Goal: Task Accomplishment & Management: Complete application form

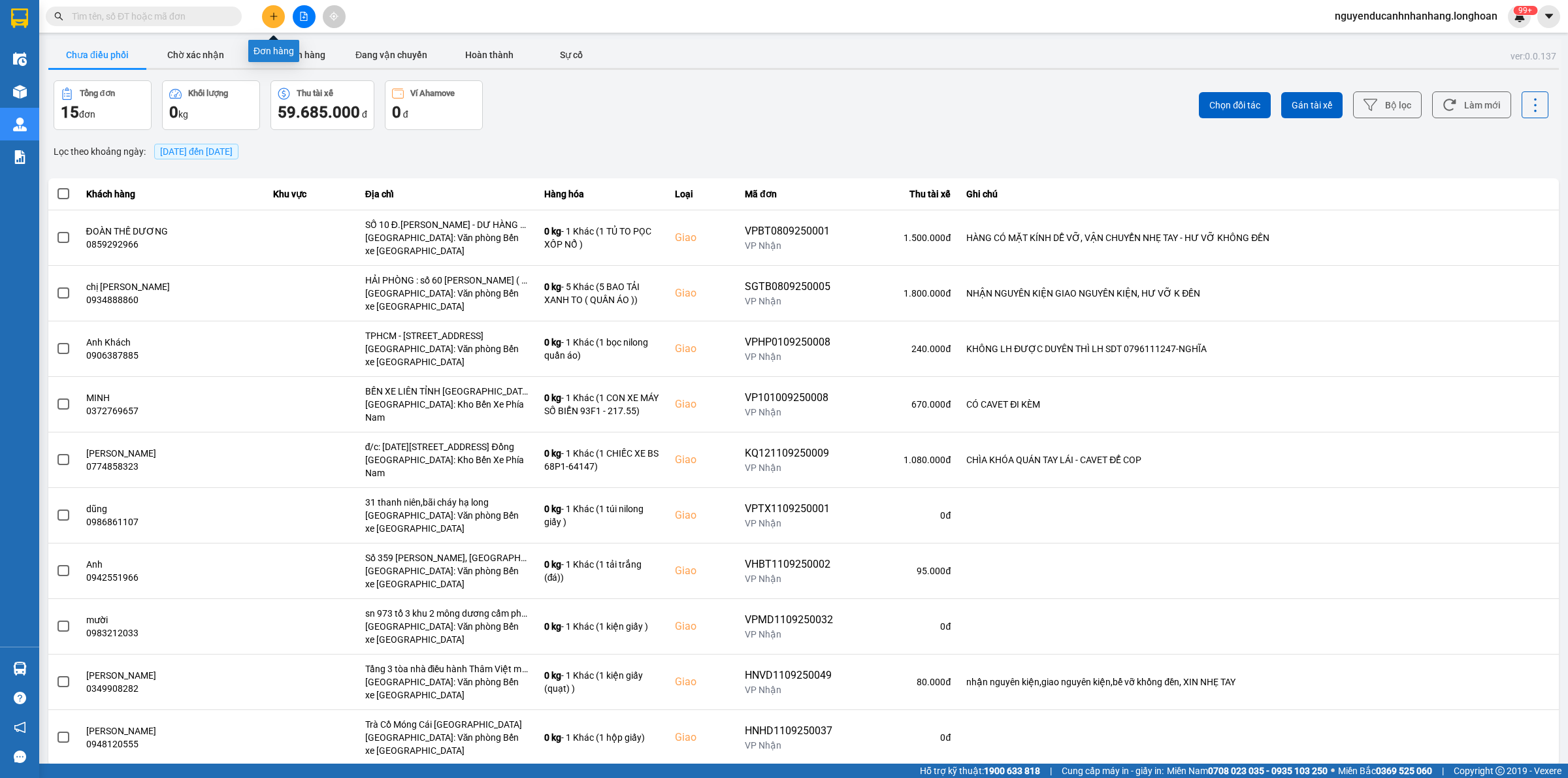
click at [269, 17] on icon "plus" at bounding box center [274, 17] width 9 height 9
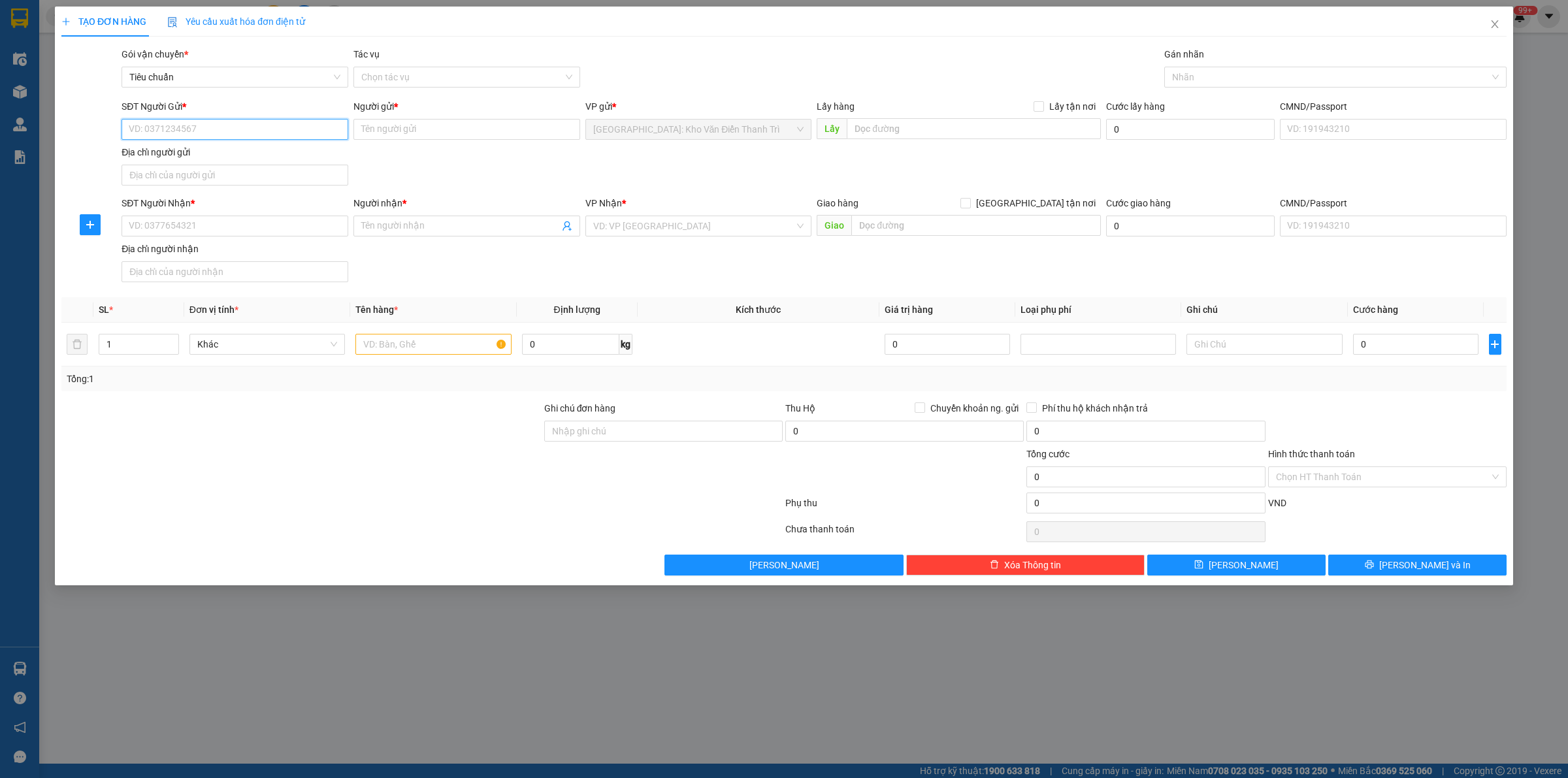
click at [269, 137] on input "SĐT Người Gửi *" at bounding box center [234, 129] width 227 height 21
paste input "0972465399"
type input "0972465399"
click at [534, 126] on input "Người gửi *" at bounding box center [467, 129] width 227 height 21
paste input "[PERSON_NAME]"
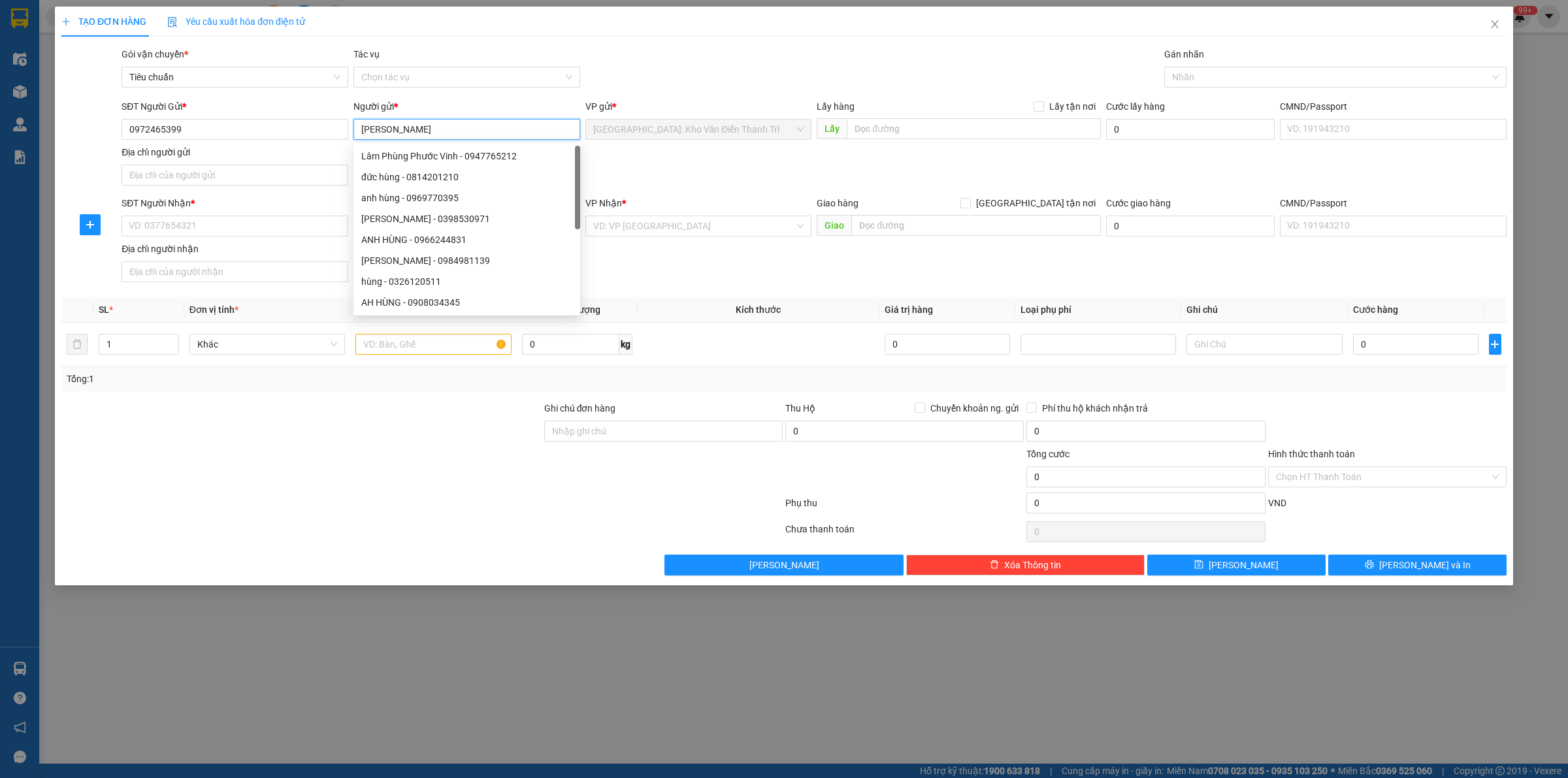
type input "[PERSON_NAME]"
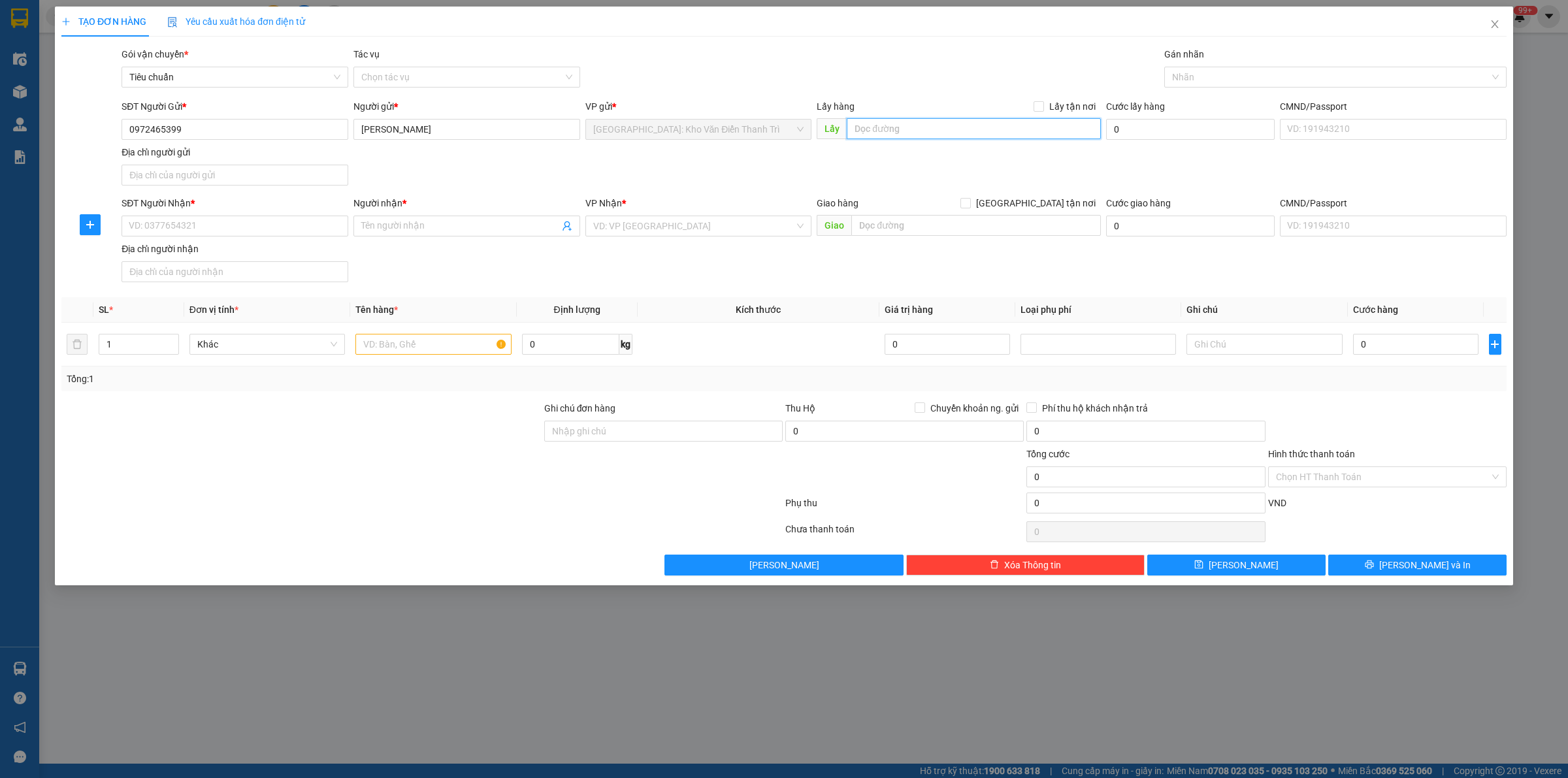
click at [972, 124] on input "text" at bounding box center [974, 129] width 254 height 21
paste input "[STREET_ADDRESS][PERSON_NAME] [GEOGRAPHIC_DATA], [GEOGRAPHIC_DATA], Tỉnh [GEOGR…"
type input "[STREET_ADDRESS][PERSON_NAME] [GEOGRAPHIC_DATA], [GEOGRAPHIC_DATA], Tỉnh [GEOGR…"
click at [1042, 105] on input "Lấy tận nơi" at bounding box center [1038, 106] width 9 height 9
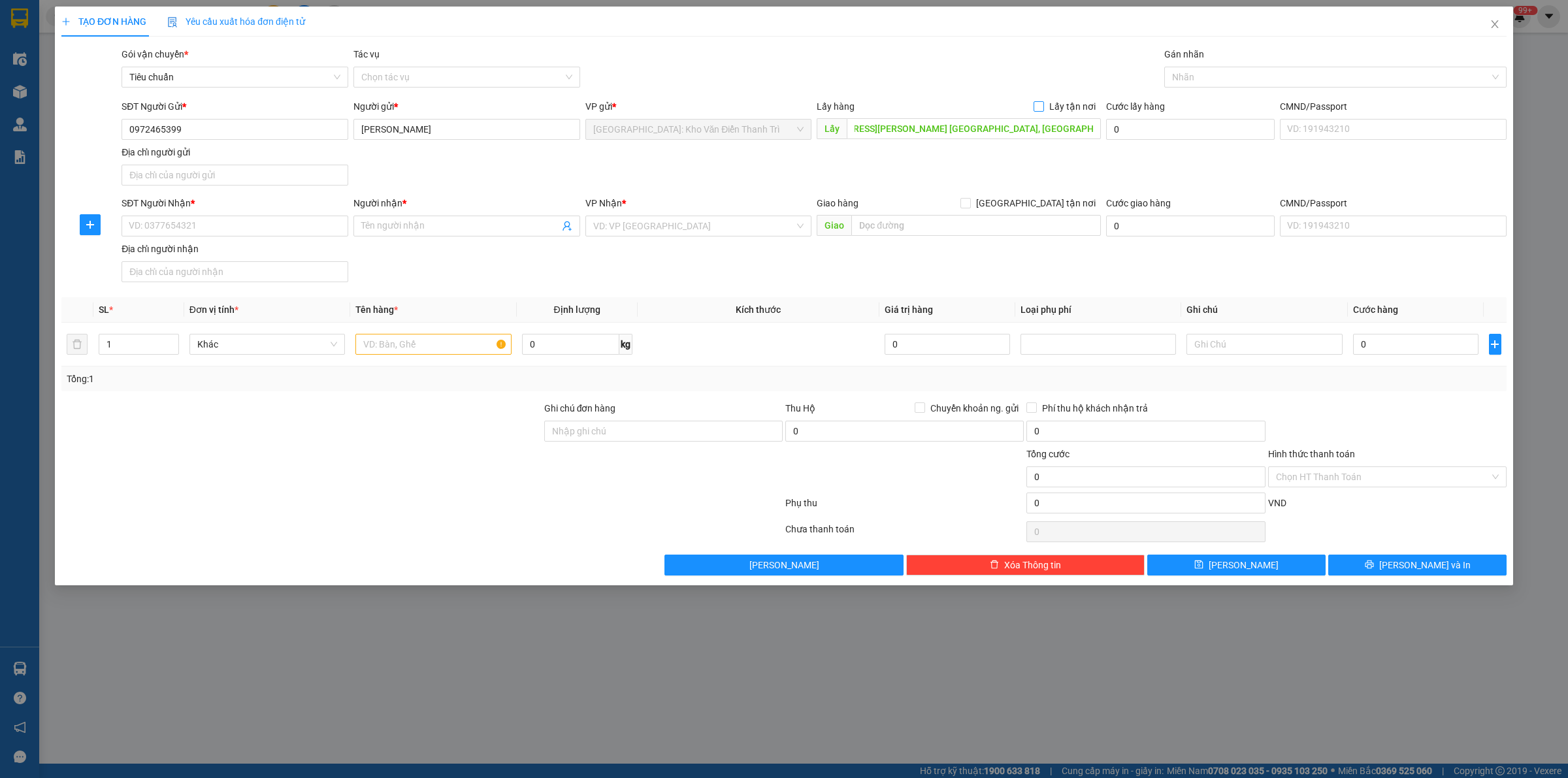
checkbox input "true"
click at [1046, 197] on span "[GEOGRAPHIC_DATA] tận nơi" at bounding box center [1036, 202] width 130 height 14
click at [970, 198] on input "[GEOGRAPHIC_DATA] tận nơi" at bounding box center [965, 202] width 9 height 9
checkbox input "true"
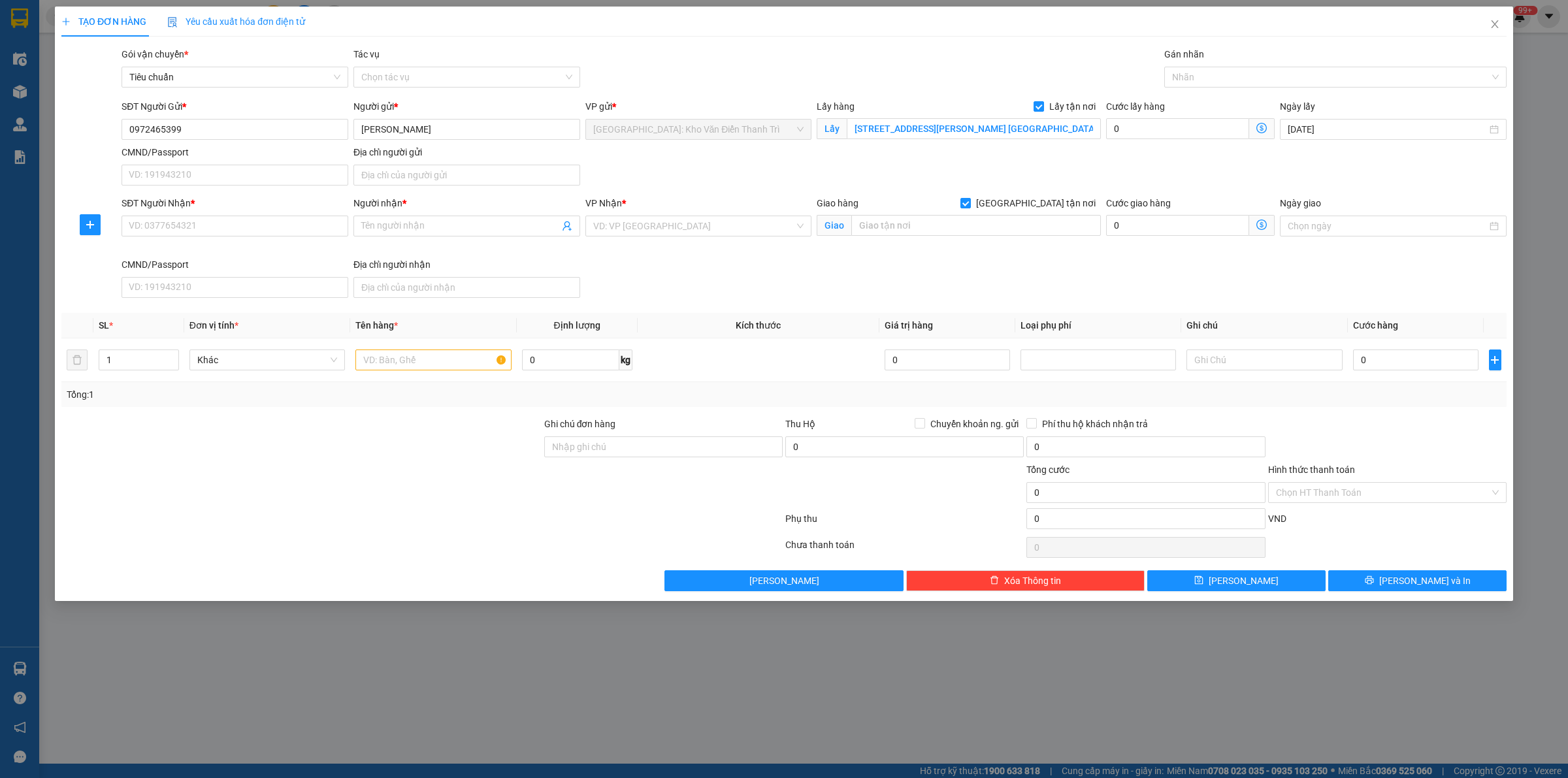
click at [955, 57] on div "Gói vận chuyển * Tiêu chuẩn Tác vụ Chọn tác vụ Gán nhãn Nhãn" at bounding box center [814, 69] width 1390 height 46
click at [934, 229] on input "text" at bounding box center [976, 226] width 250 height 21
paste input "Tòa GH6 - [GEOGRAPHIC_DATA], [GEOGRAPHIC_DATA][PERSON_NAME], [GEOGRAPHIC_DATA],…"
type input "Tòa GH6 - [GEOGRAPHIC_DATA], [GEOGRAPHIC_DATA][PERSON_NAME], [GEOGRAPHIC_DATA],…"
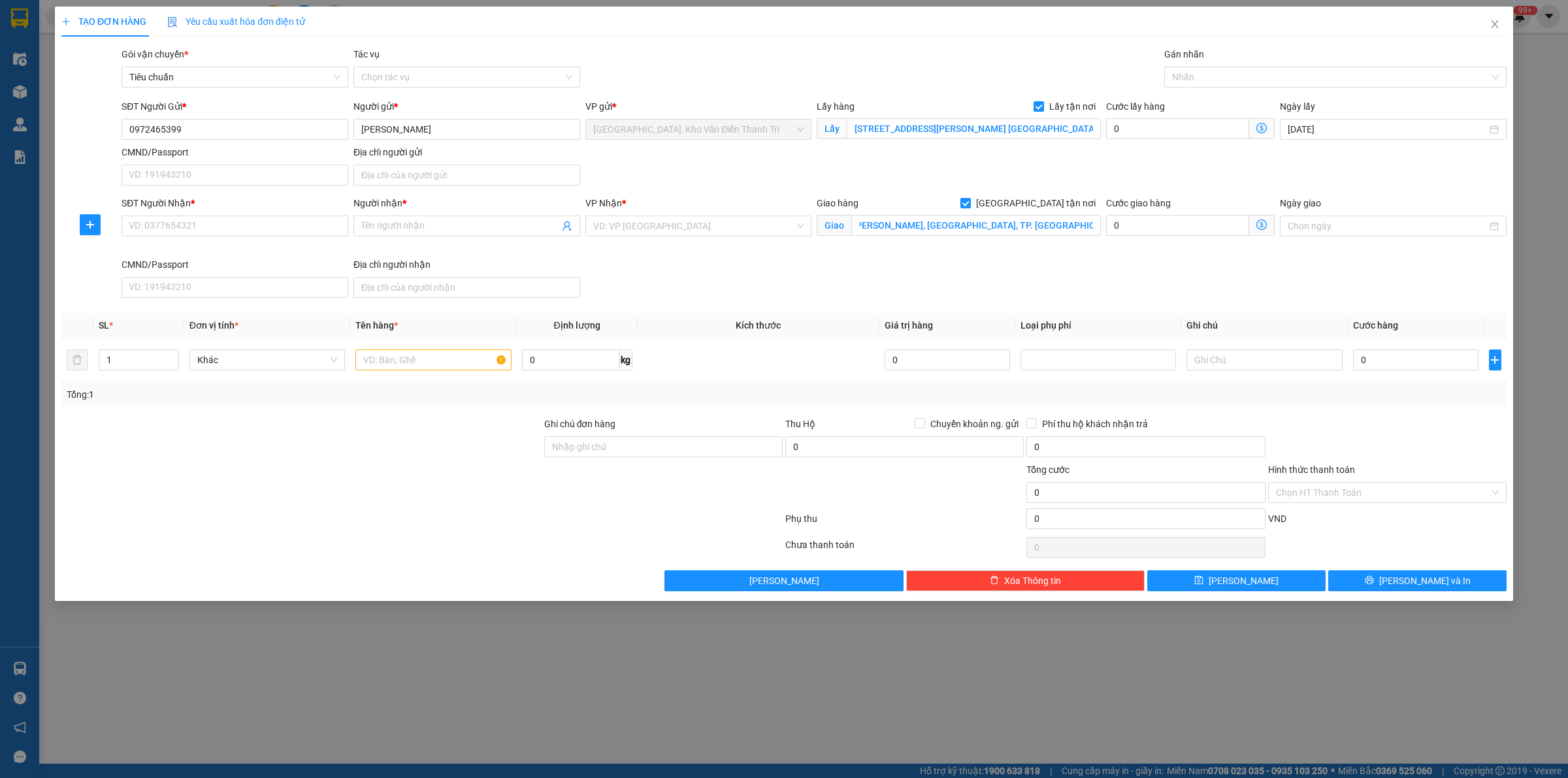
click at [685, 214] on div "VP Nhận *" at bounding box center [699, 205] width 227 height 20
click at [677, 227] on input "search" at bounding box center [694, 226] width 202 height 20
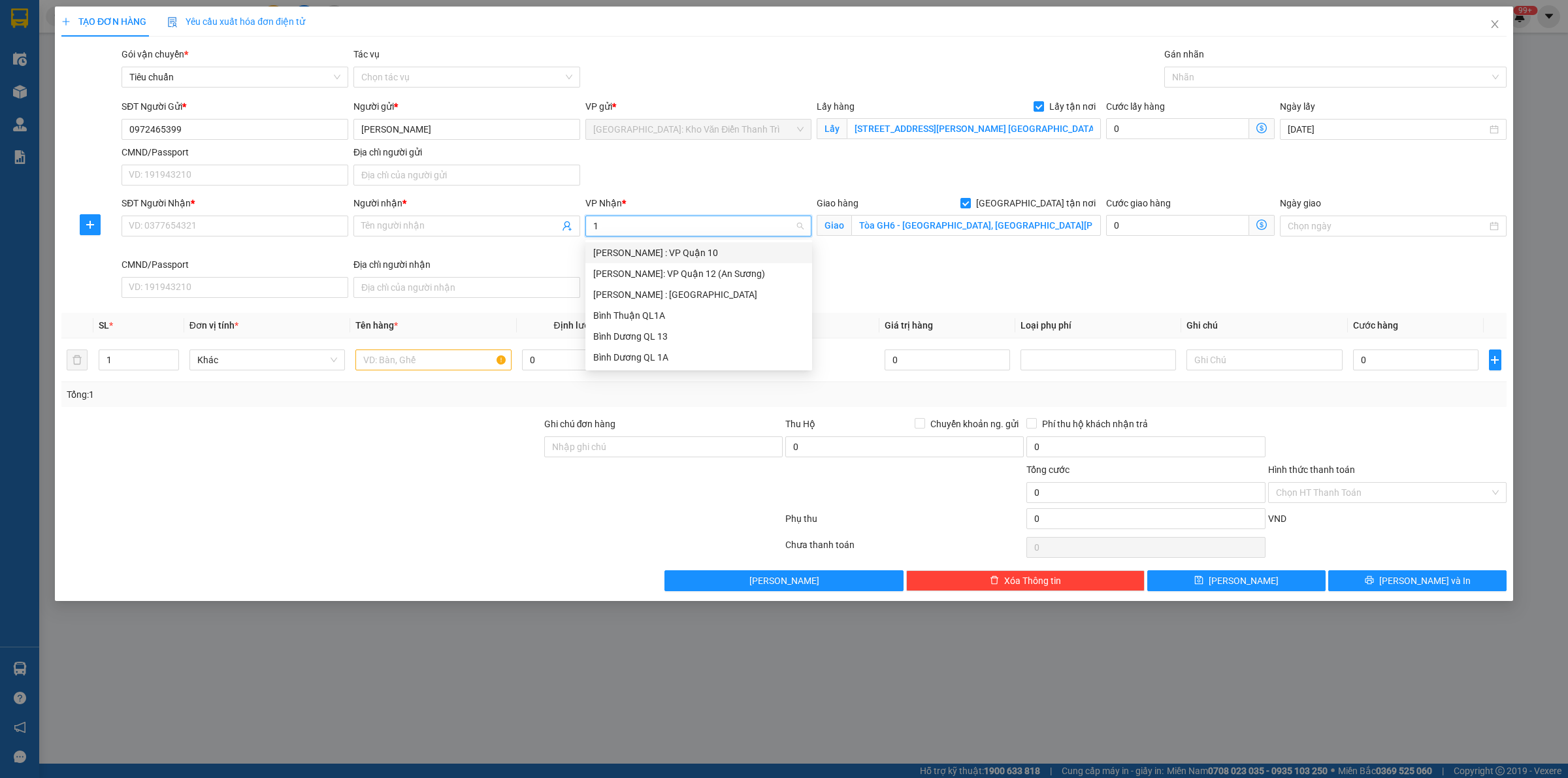
type input "12"
click at [678, 271] on div "[PERSON_NAME] : [GEOGRAPHIC_DATA]" at bounding box center [699, 273] width 211 height 14
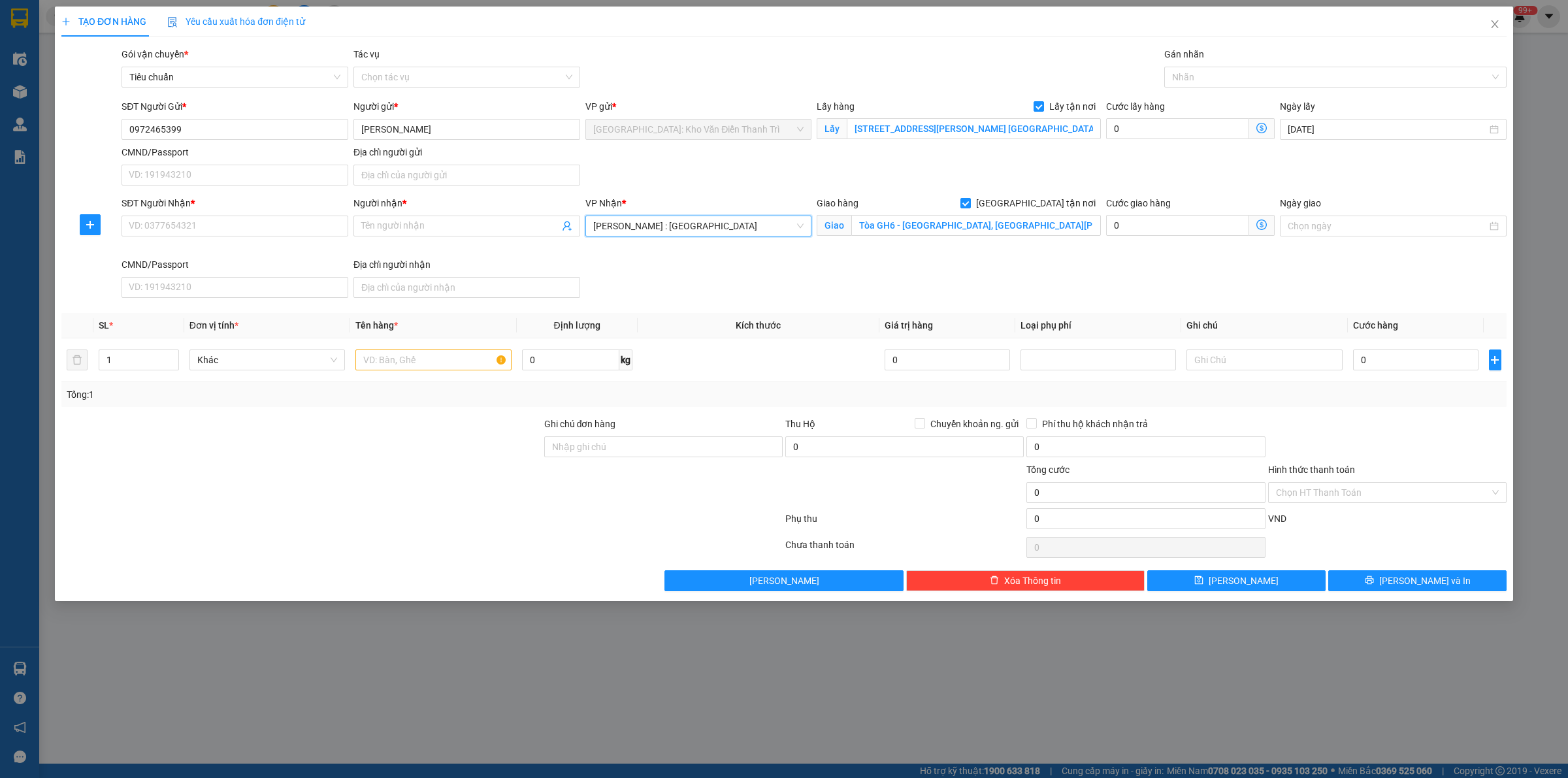
drag, startPoint x: 890, startPoint y: 81, endPoint x: 1019, endPoint y: 92, distance: 129.5
click at [899, 81] on div "Gói vận chuyển * Tiêu chuẩn Tác vụ Chọn tác vụ Gán nhãn Nhãn" at bounding box center [814, 69] width 1390 height 46
click at [1258, 77] on div at bounding box center [1329, 77] width 323 height 16
type input "giao"
click at [1229, 105] on div "[GEOGRAPHIC_DATA] tận nơi" at bounding box center [1335, 103] width 327 height 14
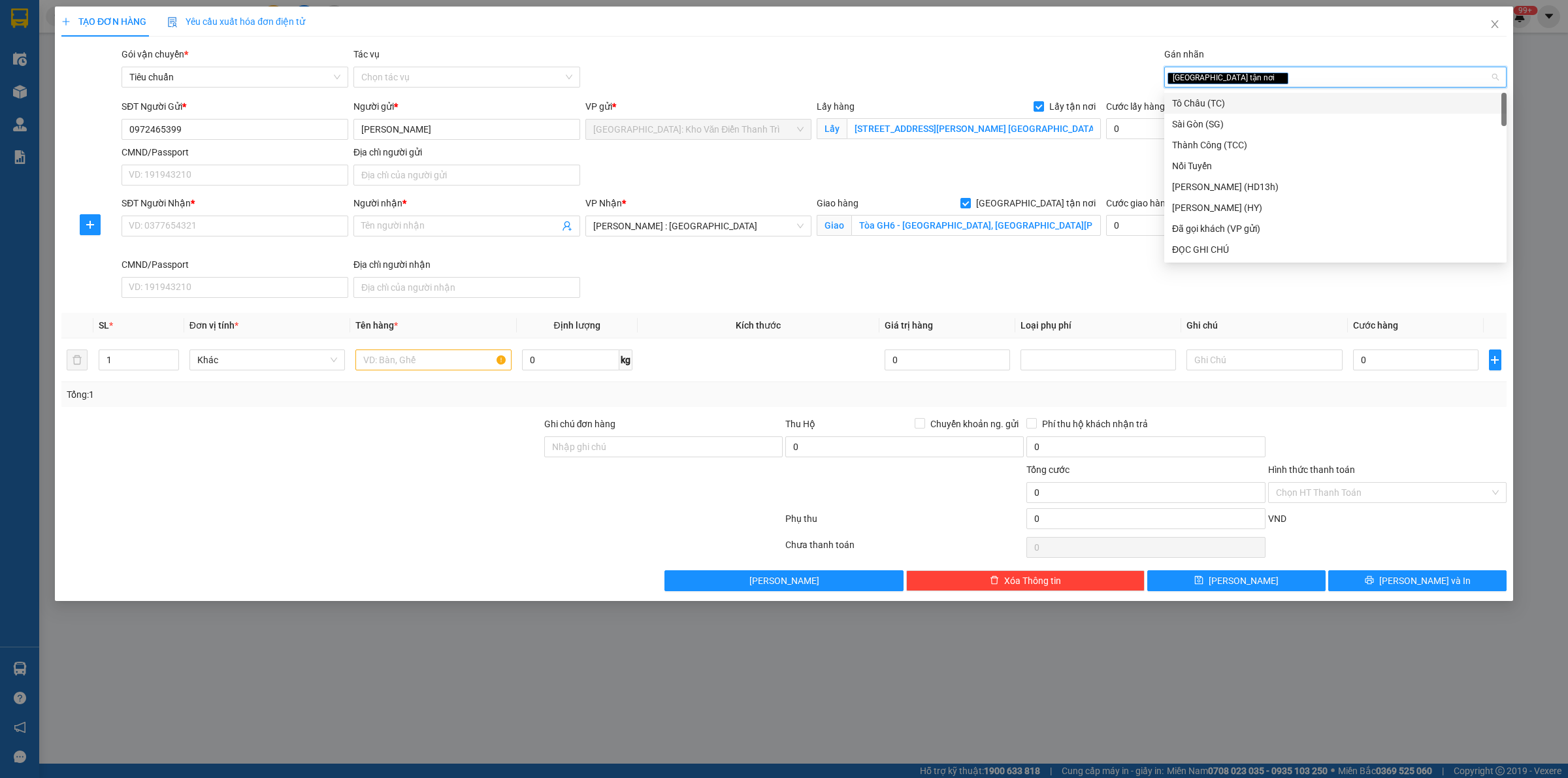
click at [970, 80] on div "Gói vận chuyển * Tiêu chuẩn Tác vụ Chọn tác vụ Gán nhãn Giao tận nơi" at bounding box center [814, 69] width 1390 height 46
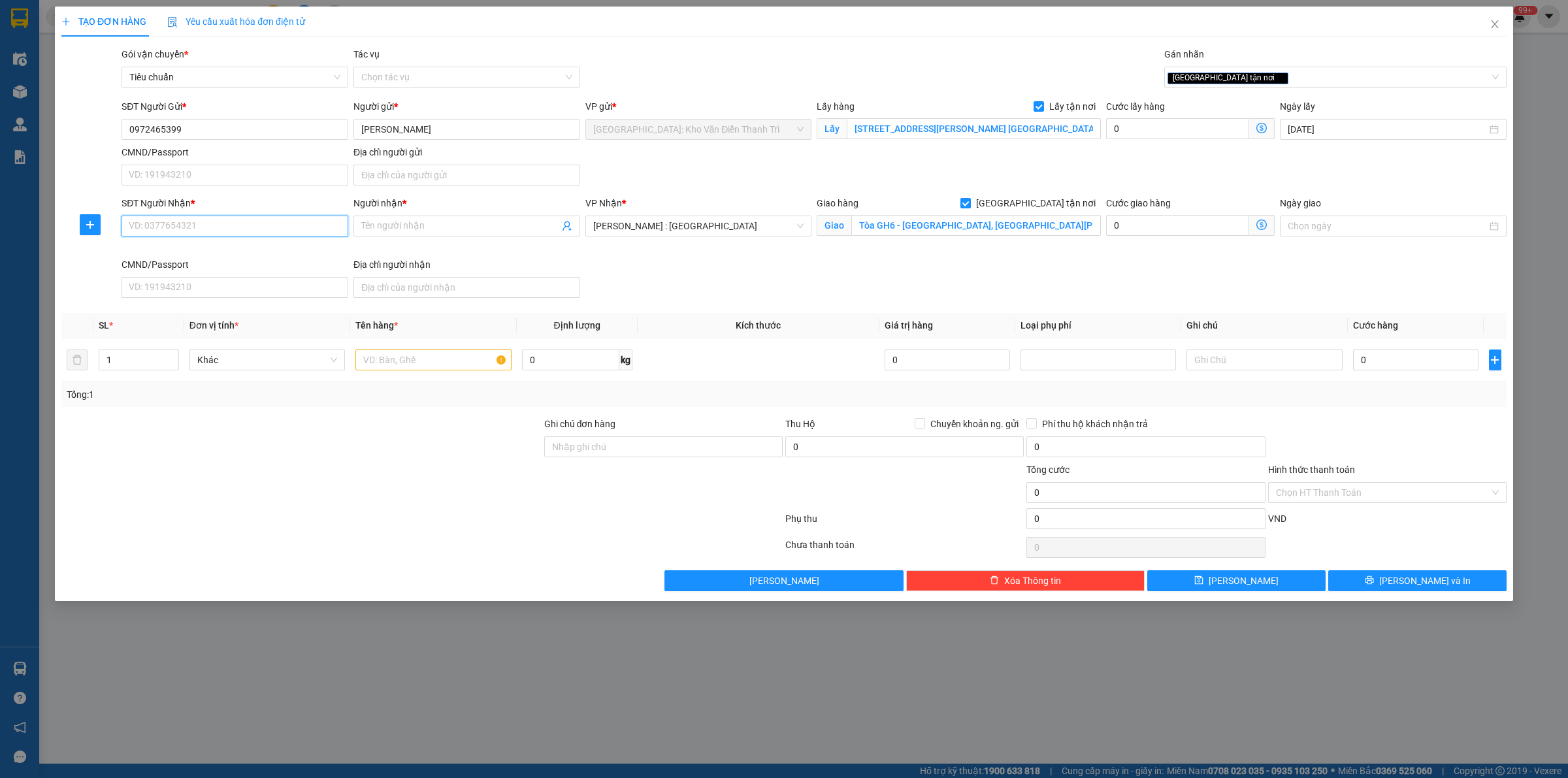
click at [211, 219] on input "SĐT Người Nhận *" at bounding box center [234, 226] width 227 height 21
paste input "0868392477"
type input "0868392477"
click at [415, 232] on input "Người nhận *" at bounding box center [460, 226] width 198 height 14
paste input "nestone"
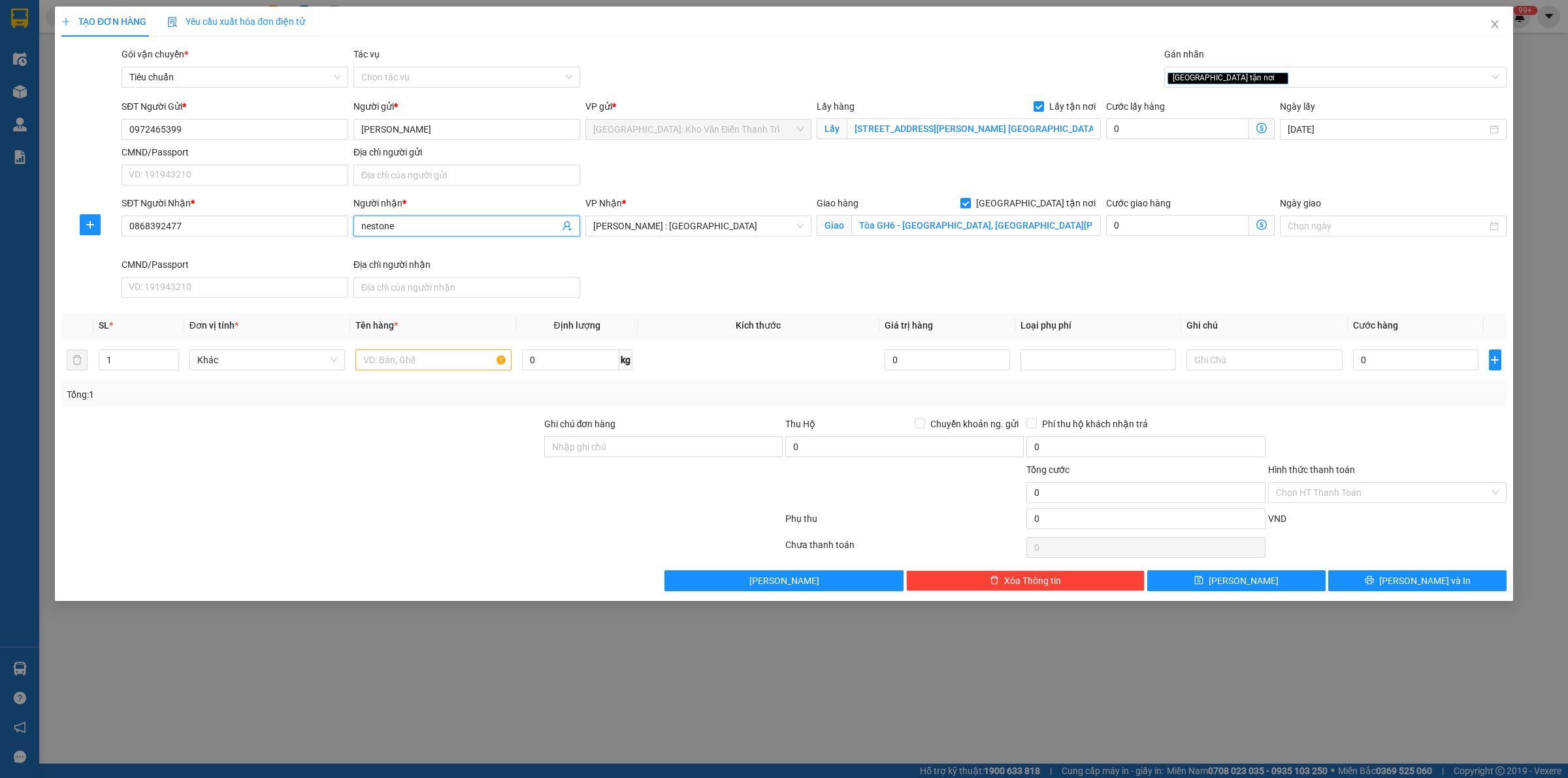
type input "nestone"
click at [413, 360] on input "text" at bounding box center [433, 360] width 156 height 21
paste input "1 thùng hàng"
type input "1 thùng hàng a sướng đón bắc ninh"
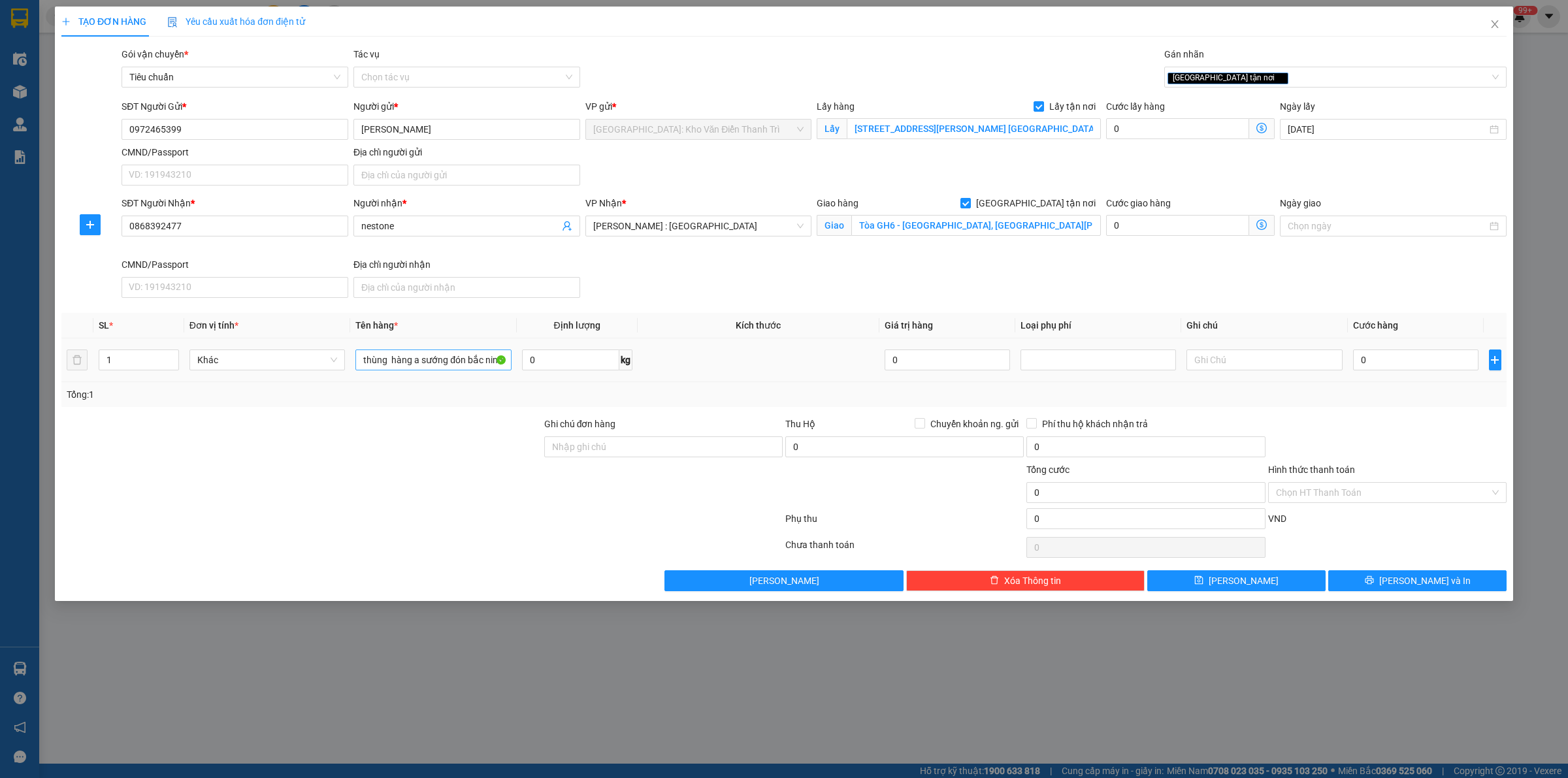
scroll to position [0, 0]
click at [1403, 356] on input "0" at bounding box center [1415, 360] width 126 height 21
type input "3"
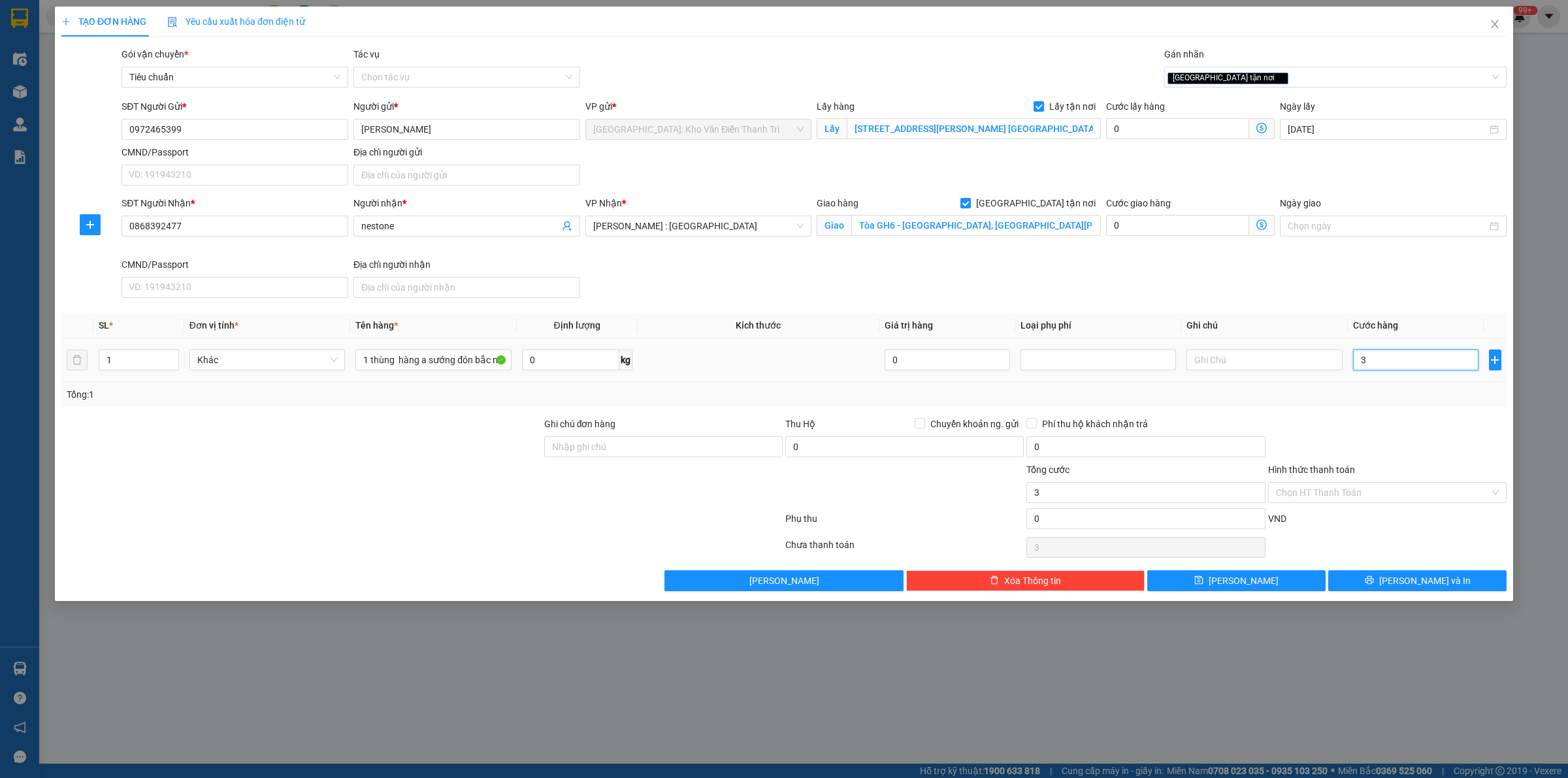
type input "32"
type input "320"
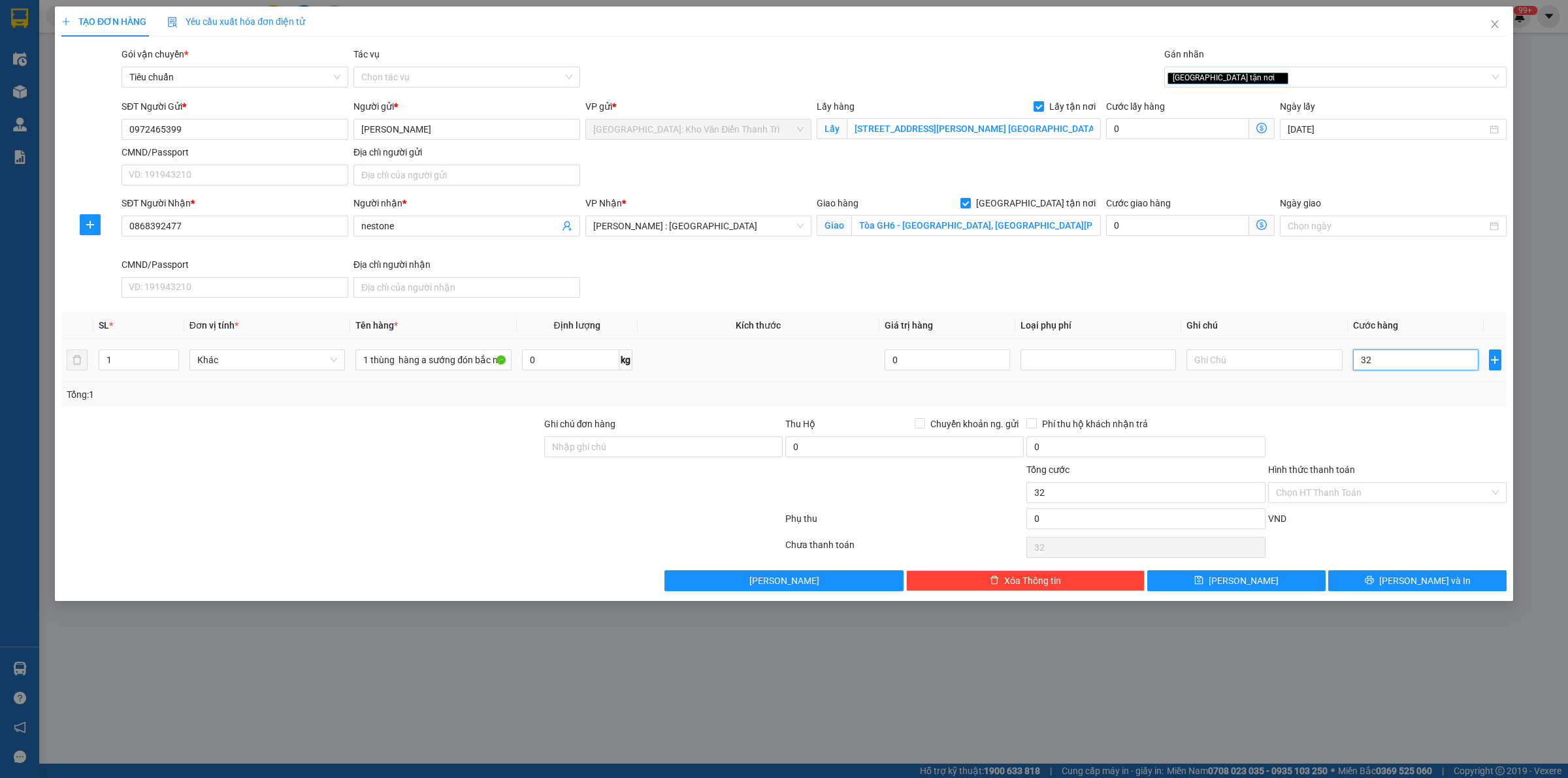
type input "320"
type input "3.200"
type input "32.000"
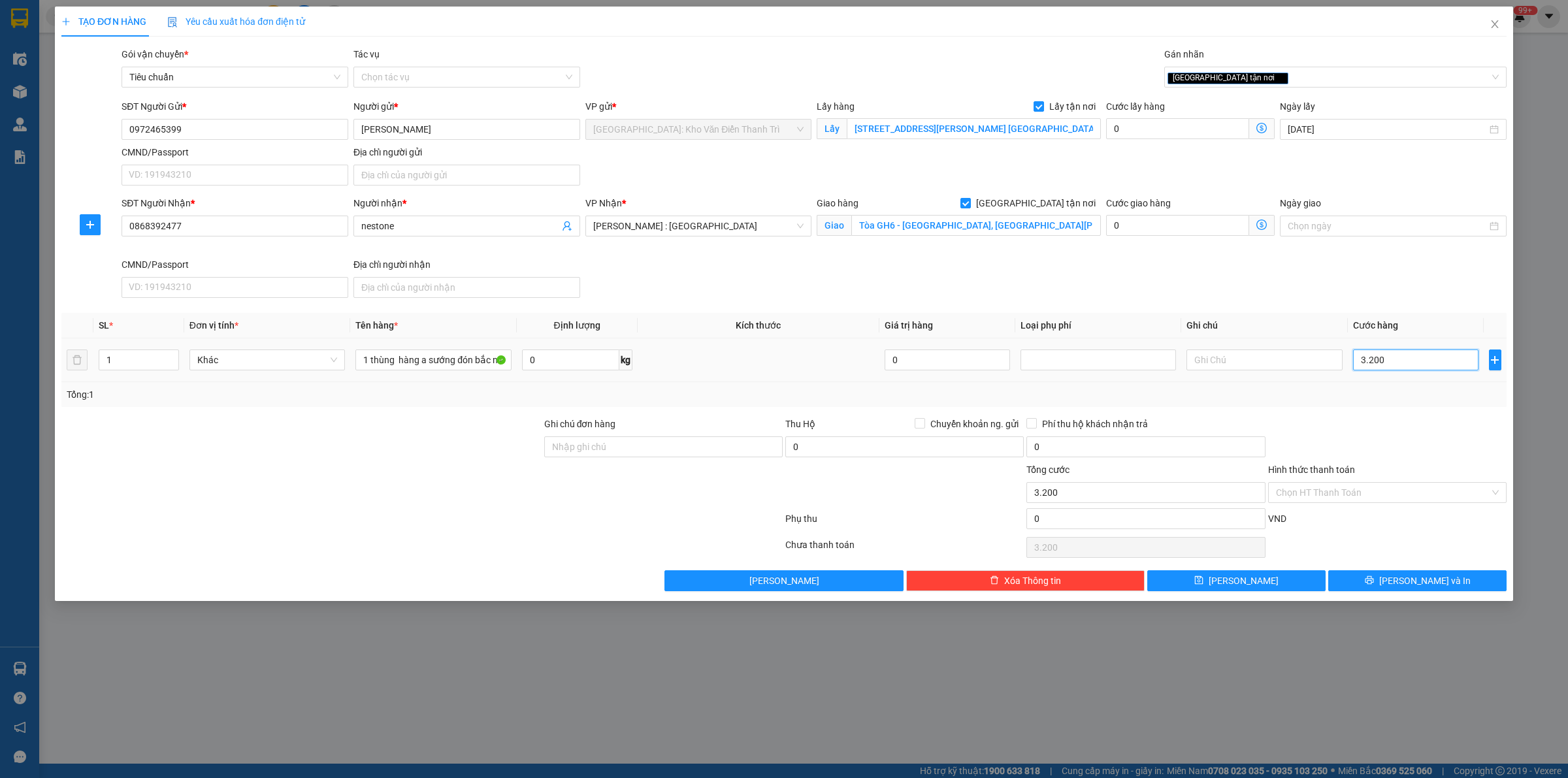
type input "32.000"
type input "320.000"
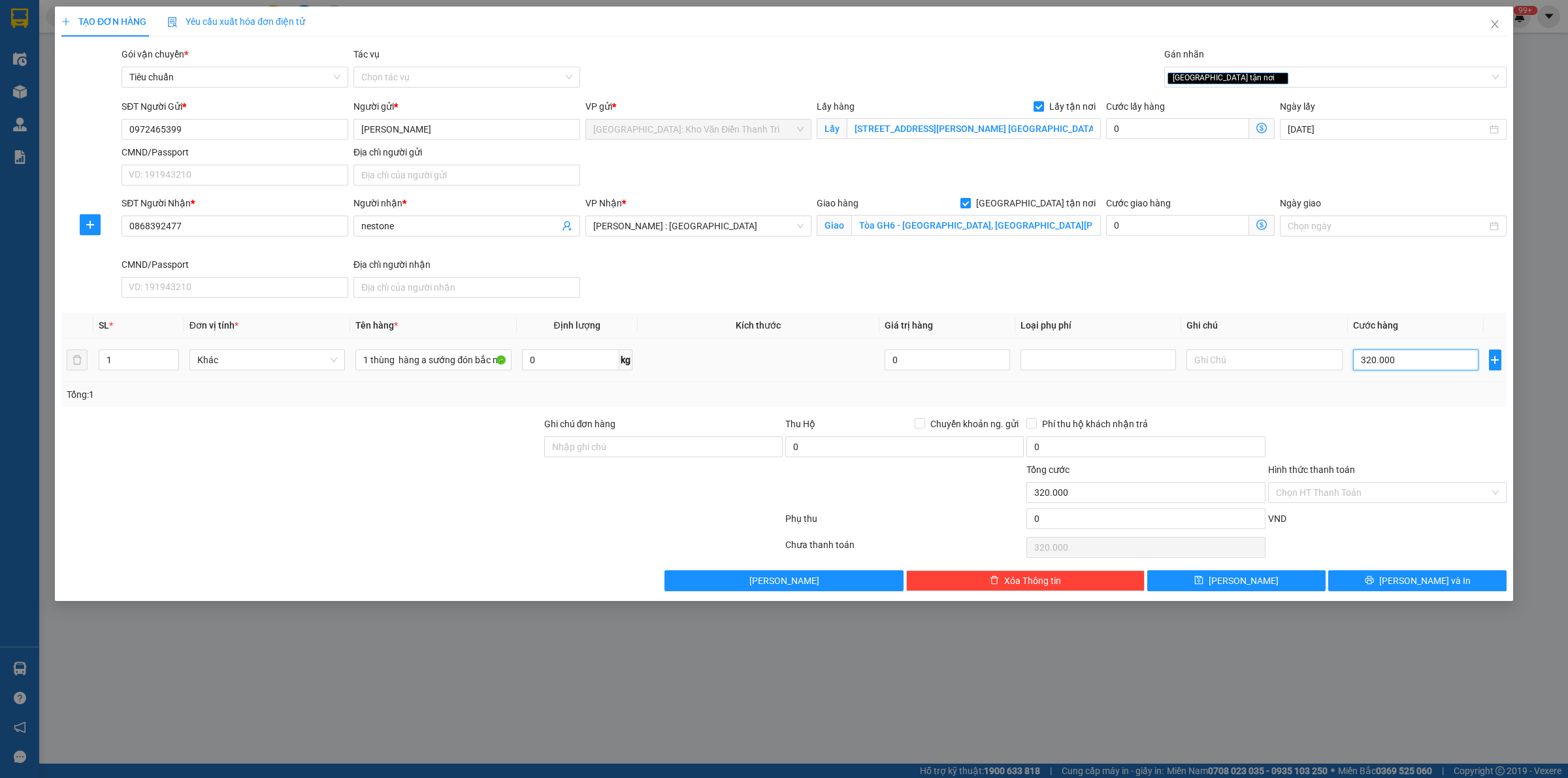
type input "320.000"
click at [1268, 582] on button "[PERSON_NAME]" at bounding box center [1236, 581] width 178 height 21
checkbox input "false"
type input "0"
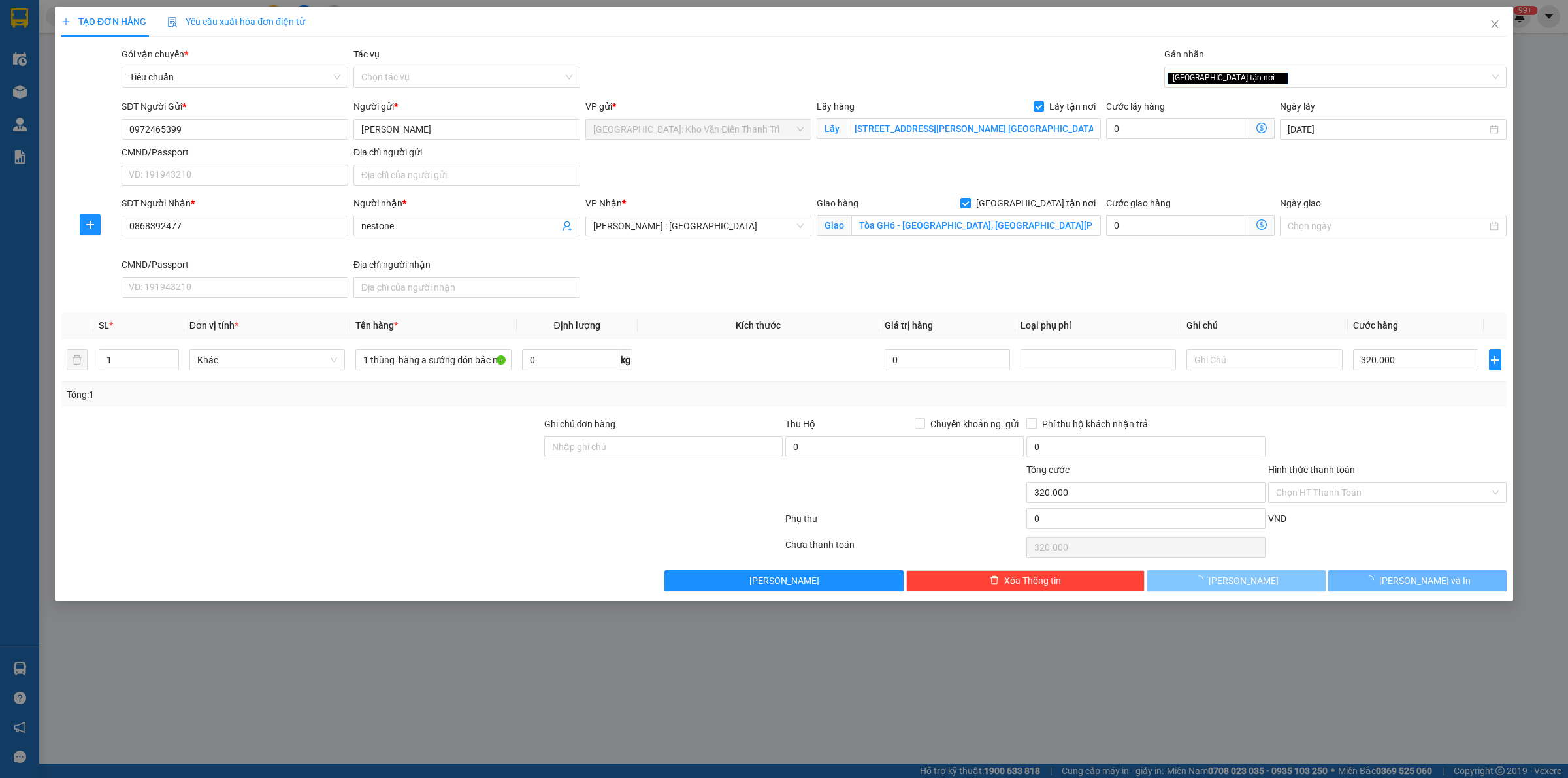
type input "0"
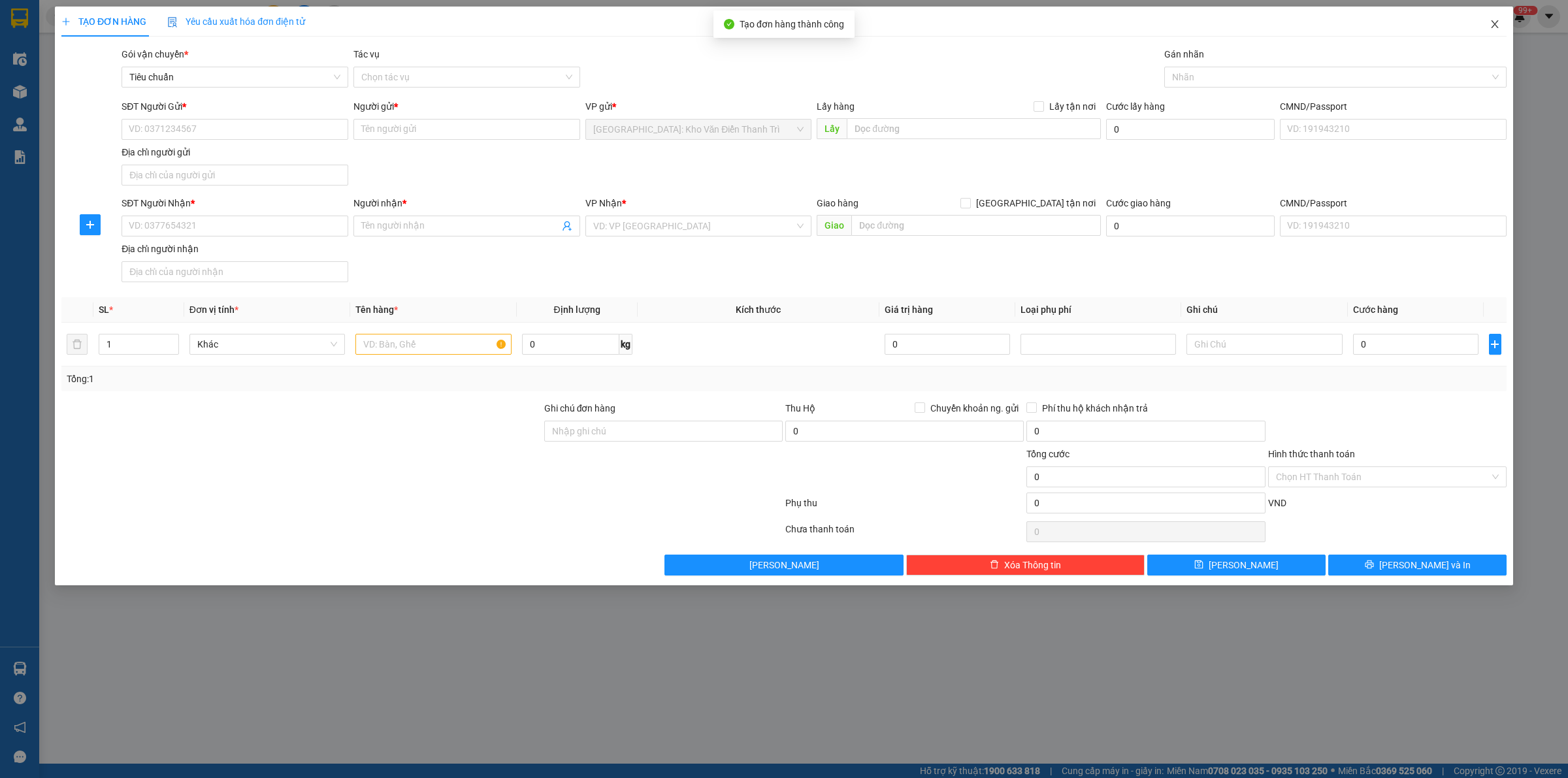
click at [1496, 25] on icon "close" at bounding box center [1495, 24] width 11 height 11
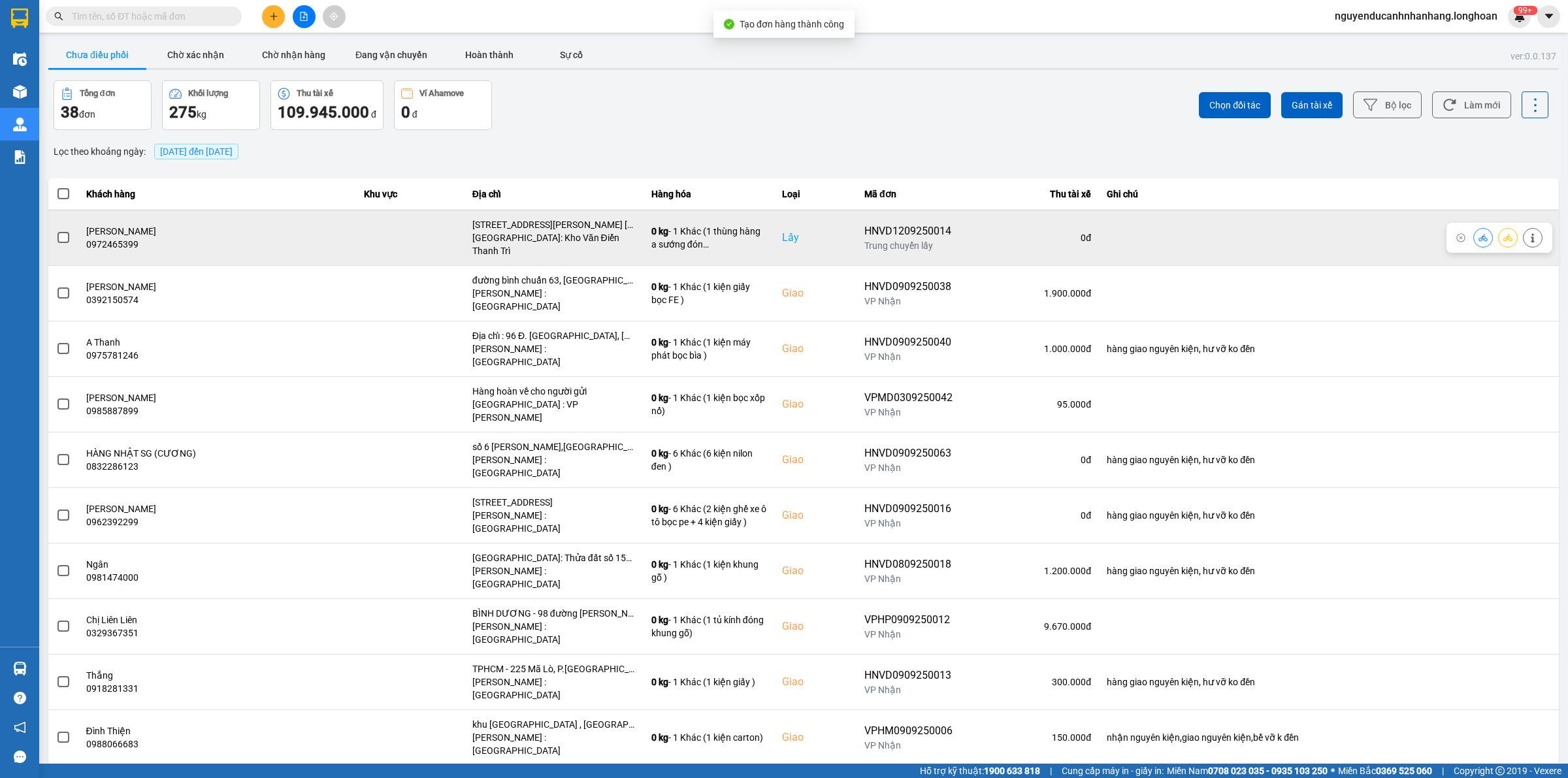
click at [906, 232] on div "HNVD1209250014" at bounding box center [908, 231] width 88 height 16
click at [909, 223] on div "HNVD1209250014" at bounding box center [908, 231] width 88 height 16
copy div "HNVD1209250014"
click at [1508, 234] on icon at bounding box center [1508, 238] width 9 height 8
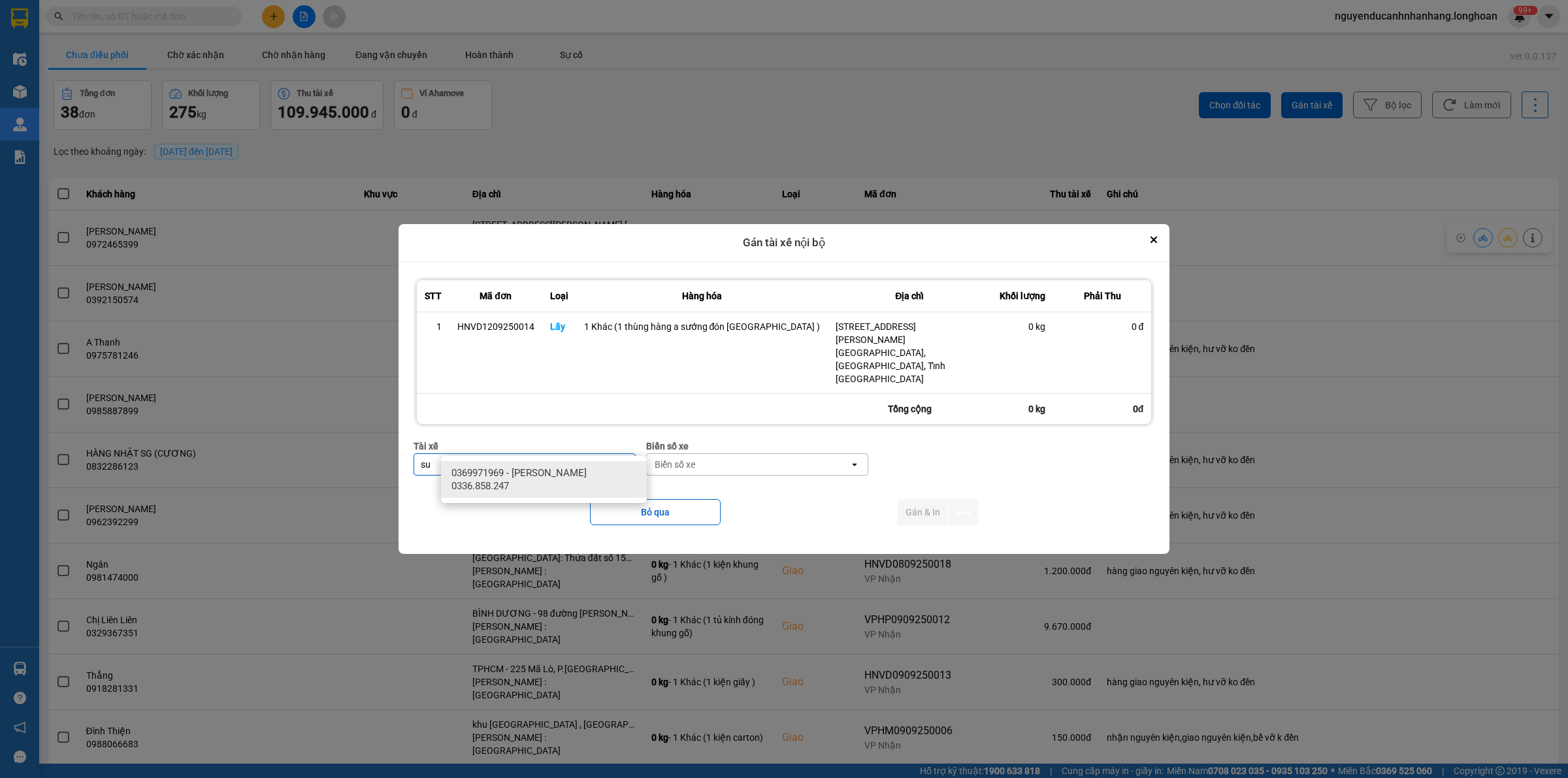
type input "su"
click at [621, 485] on span "0369971969 - [PERSON_NAME] 0336.858.247" at bounding box center [547, 479] width 190 height 26
click at [800, 454] on div "Biển số xe" at bounding box center [758, 464] width 202 height 21
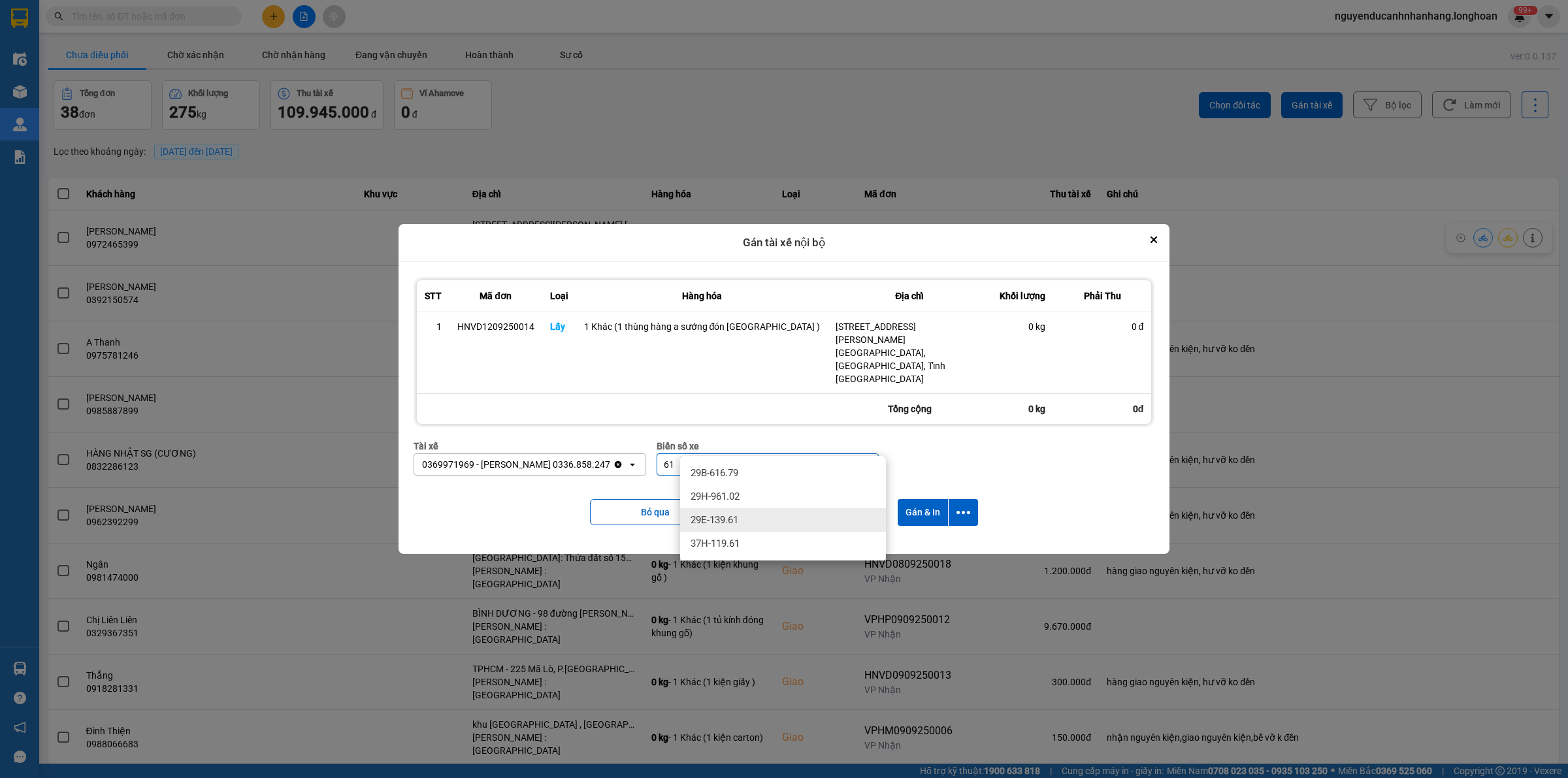
type input "61"
click at [761, 522] on div "29E-139.61" at bounding box center [783, 519] width 206 height 23
click at [958, 511] on icon "dialog" at bounding box center [964, 512] width 14 height 3
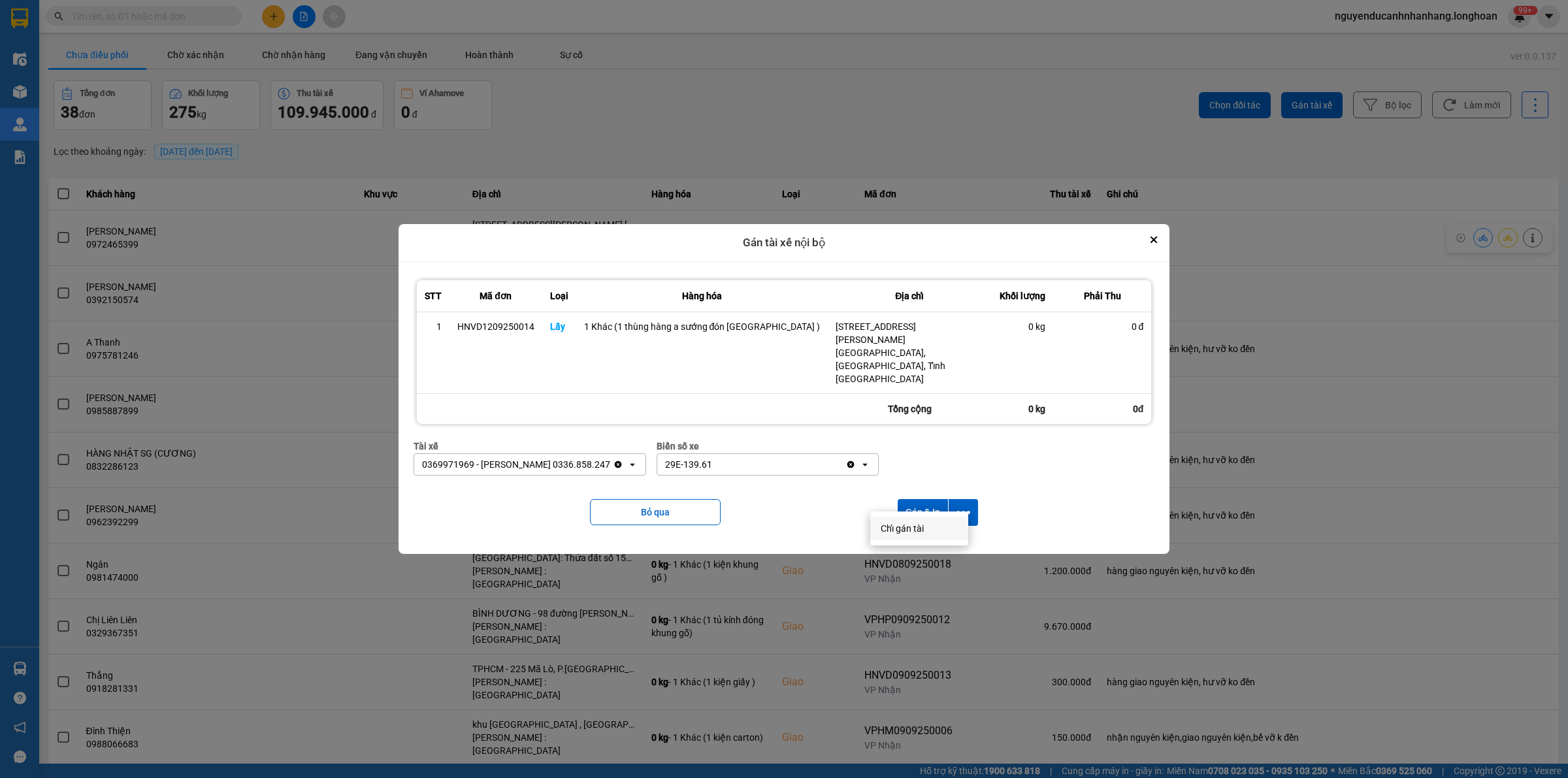
click at [919, 529] on span "Chỉ gán tài" at bounding box center [902, 527] width 43 height 13
